Goal: Information Seeking & Learning: Learn about a topic

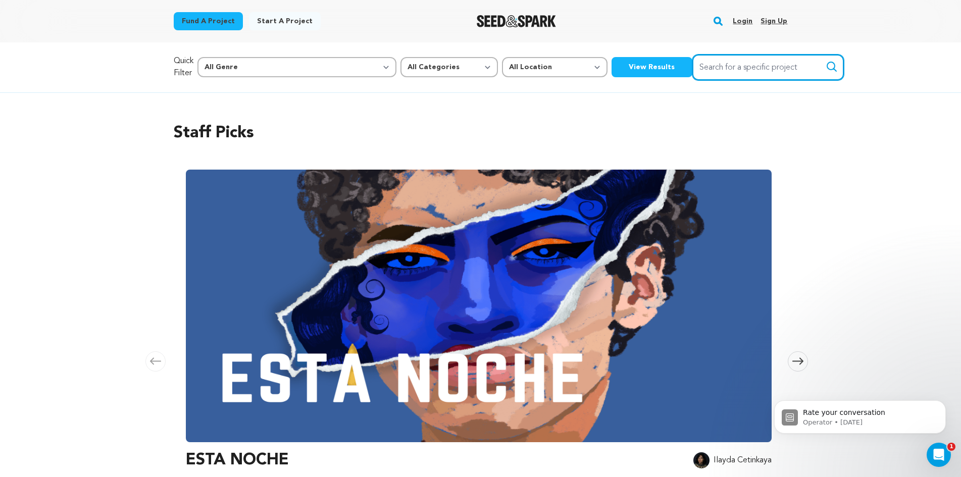
click at [721, 70] on input "Search for a specific project" at bounding box center [769, 68] width 152 height 26
type input "nixie"
click at [826, 71] on icon "submit" at bounding box center [832, 67] width 12 height 12
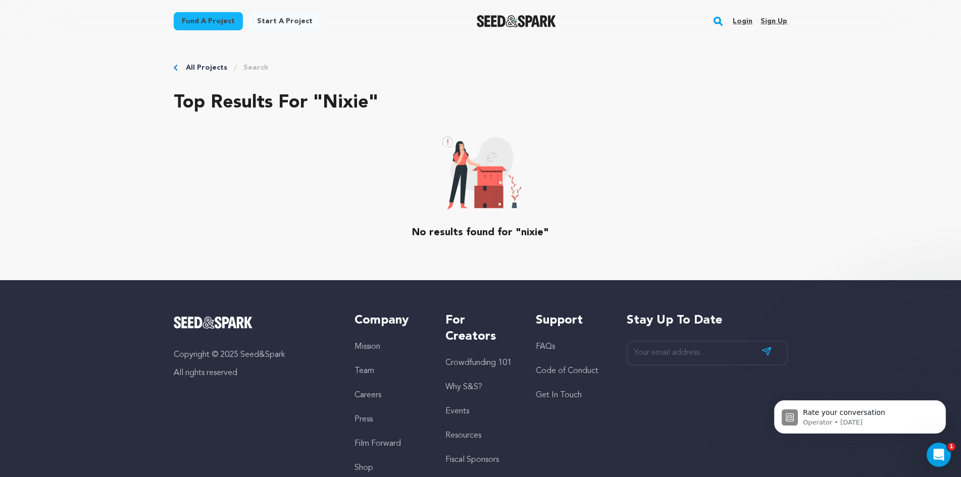
click at [723, 23] on rect "button" at bounding box center [718, 21] width 12 height 12
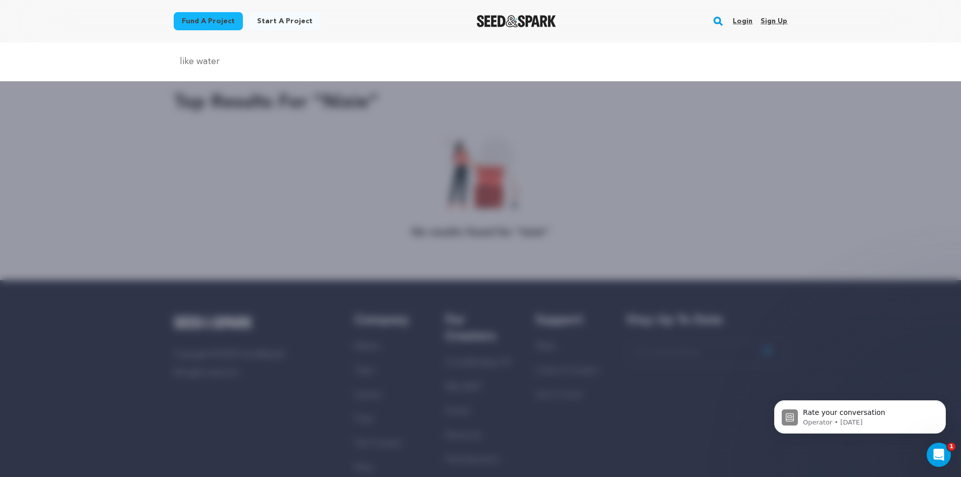
type input "like water"
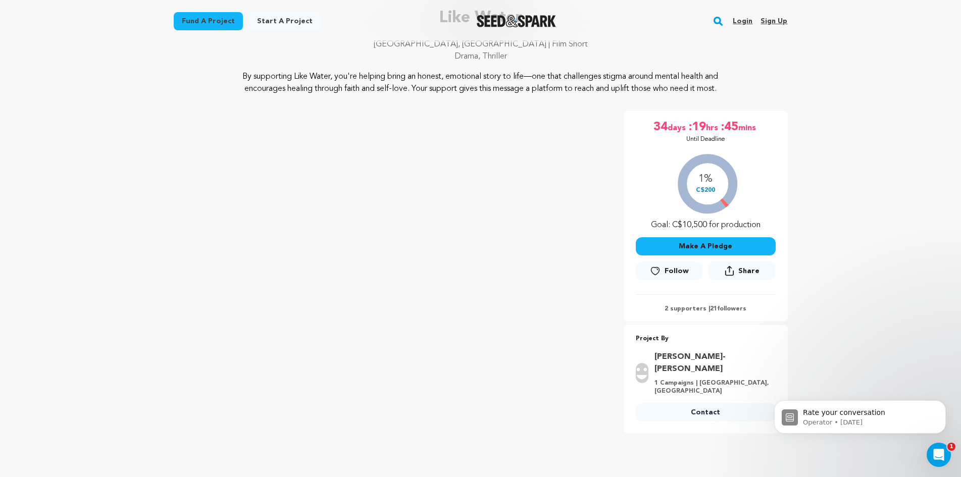
scroll to position [101, 0]
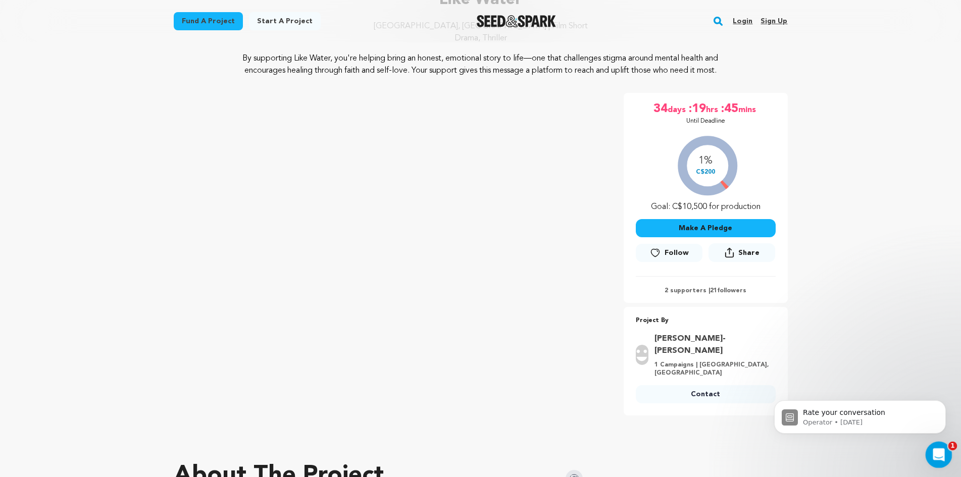
click at [937, 463] on div "Open Intercom Messenger" at bounding box center [937, 453] width 33 height 33
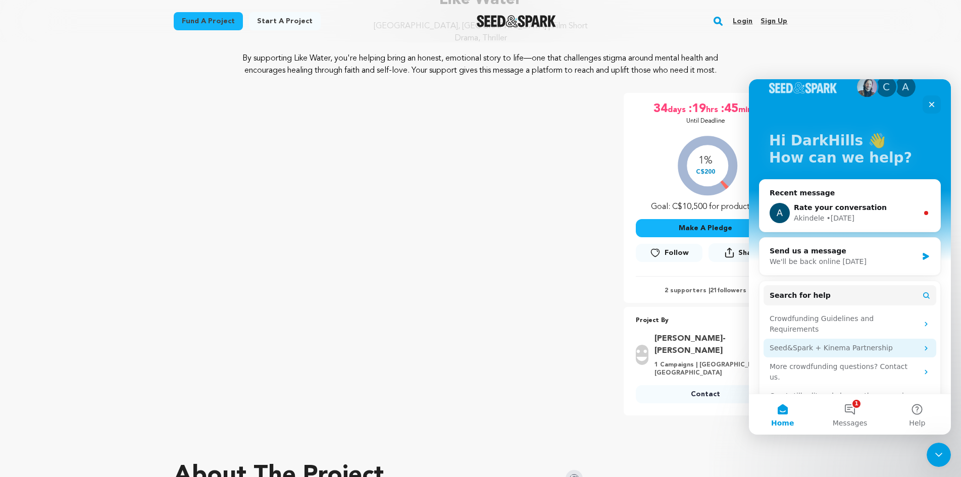
scroll to position [29, 0]
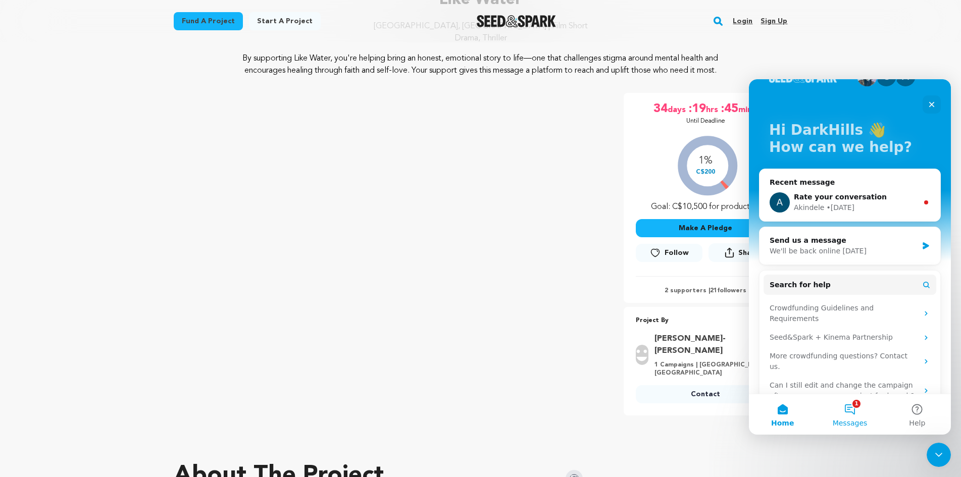
click at [855, 411] on button "1 Messages" at bounding box center [849, 415] width 67 height 40
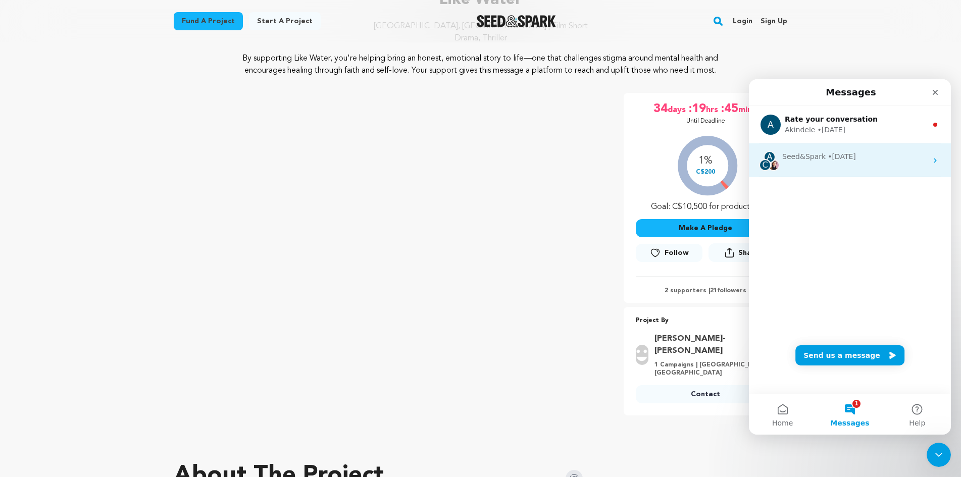
click at [843, 158] on div "• 1d ago" at bounding box center [842, 157] width 28 height 11
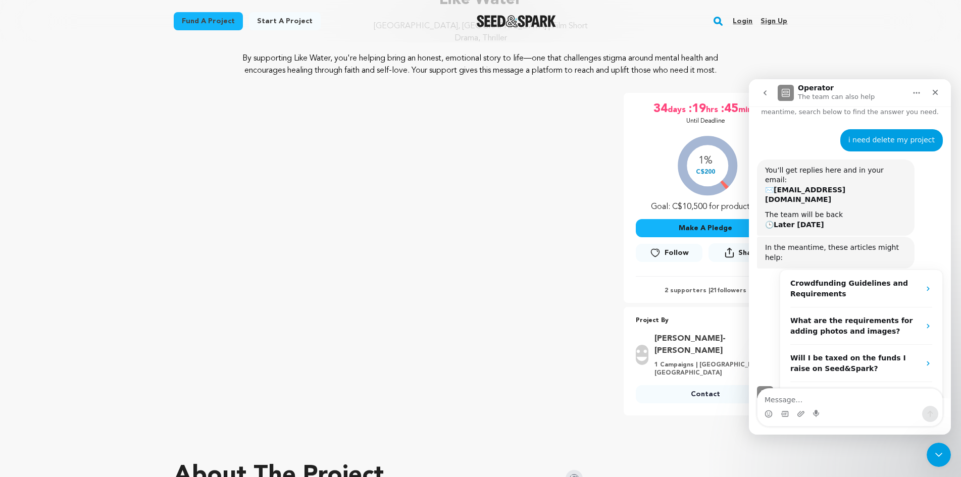
click at [933, 92] on icon "Close" at bounding box center [935, 92] width 8 height 8
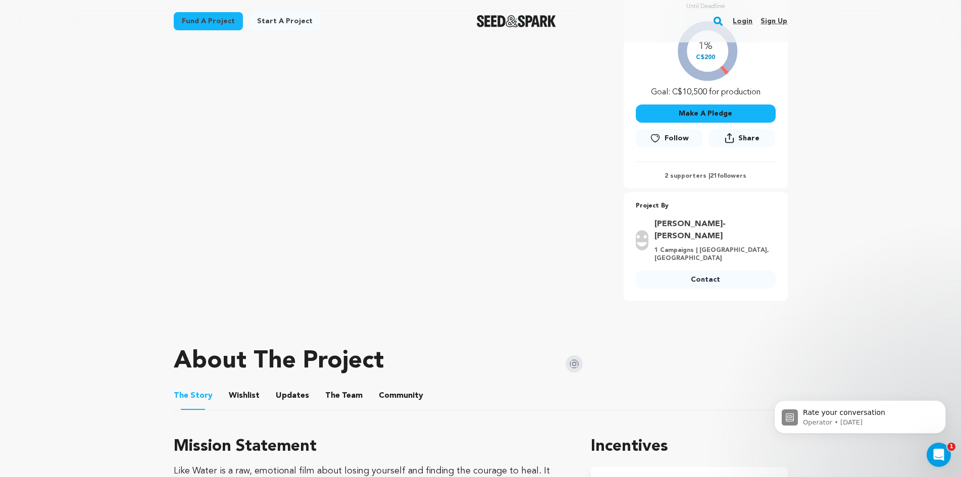
scroll to position [152, 0]
